Goal: Check status: Check status

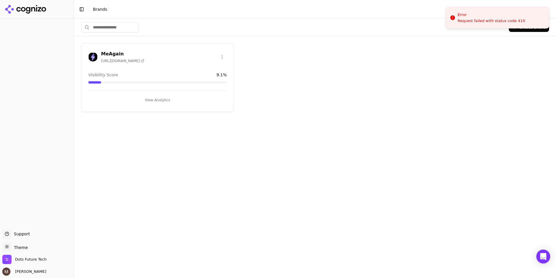
click at [116, 51] on h3 "MeAgain" at bounding box center [122, 53] width 43 height 7
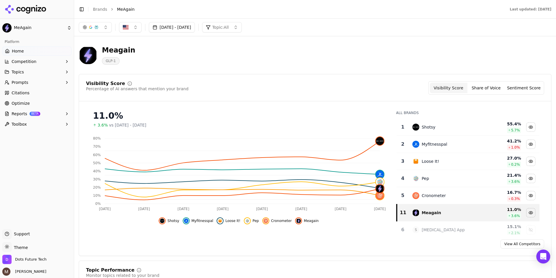
click at [195, 30] on button "[DATE] - [DATE]" at bounding box center [172, 27] width 46 height 10
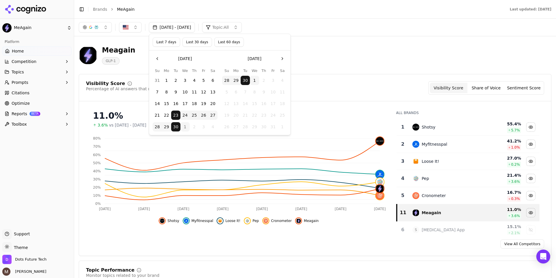
click at [226, 81] on button "28" at bounding box center [226, 80] width 9 height 9
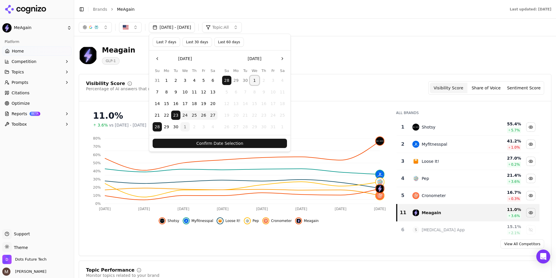
click at [253, 80] on button "1" at bounding box center [254, 80] width 9 height 9
click at [226, 81] on button "28" at bounding box center [226, 80] width 9 height 9
click at [245, 81] on button "30" at bounding box center [245, 80] width 9 height 9
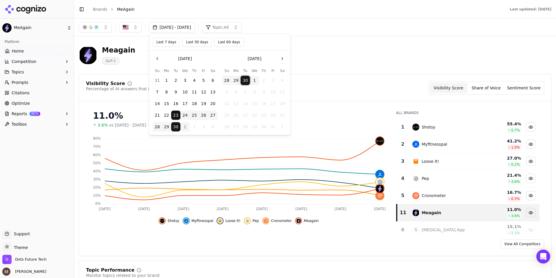
click at [245, 81] on button "30" at bounding box center [245, 80] width 9 height 9
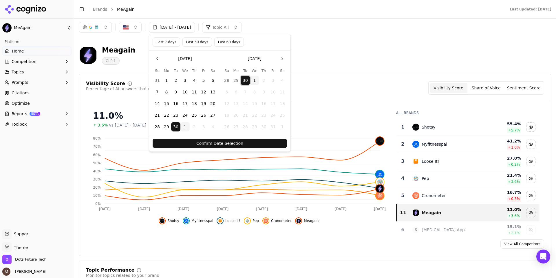
click at [245, 81] on button "30" at bounding box center [245, 80] width 9 height 9
click at [225, 81] on button "28" at bounding box center [226, 80] width 9 height 9
click at [234, 143] on button "Confirm Date Selection" at bounding box center [220, 142] width 134 height 9
